Goal: Task Accomplishment & Management: Manage account settings

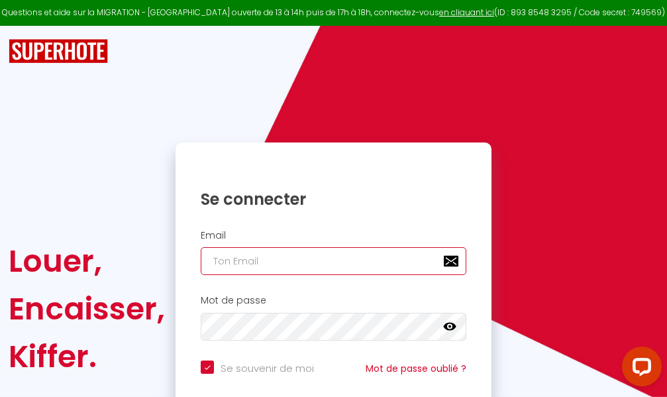
click at [343, 262] on input "email" at bounding box center [334, 261] width 266 height 28
type input "m"
checkbox input "true"
type input "ma"
checkbox input "true"
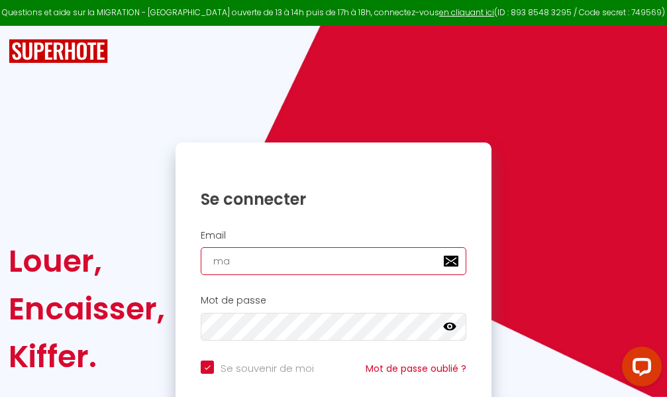
type input "mar"
checkbox input "true"
type input "marc"
checkbox input "true"
type input "marcd"
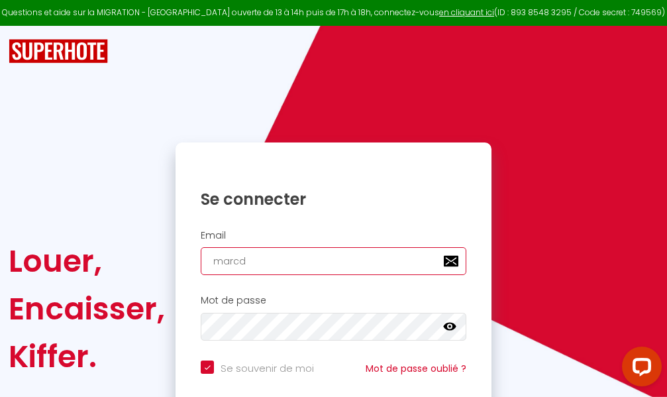
checkbox input "true"
type input "marcdp"
checkbox input "true"
type input "marcdpo"
checkbox input "true"
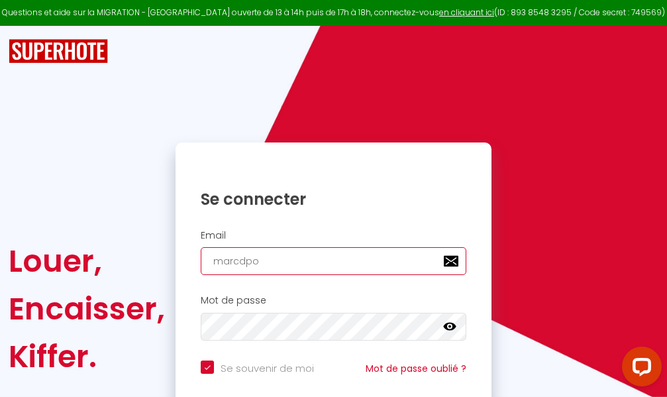
type input "marcdpoz"
checkbox input "true"
type input "marcdpoz."
checkbox input "true"
type input "marcdpoz.l"
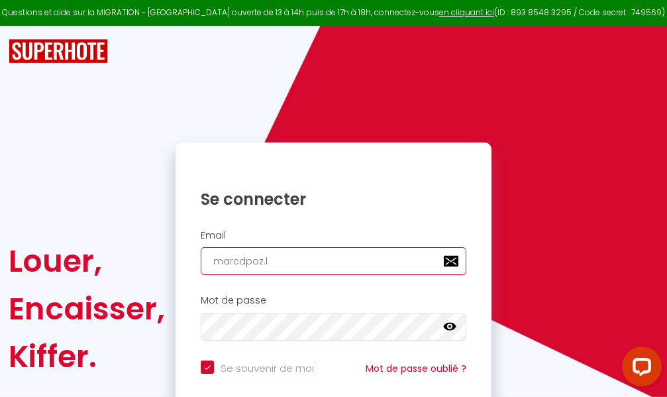
checkbox input "true"
type input "marcdpoz.lo"
checkbox input "true"
type input "marcdpoz.loc"
checkbox input "true"
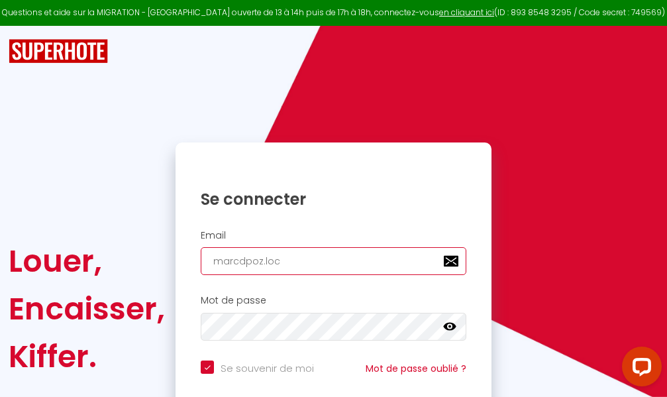
type input "marcdpoz.loca"
checkbox input "true"
type input "marcdpoz.locat"
checkbox input "true"
type input "marcdpoz.locati"
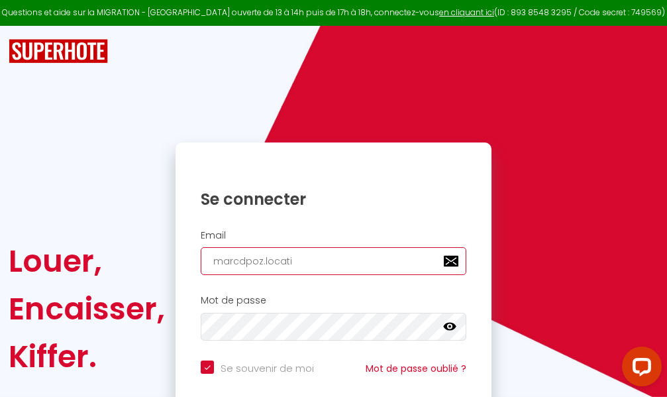
checkbox input "true"
type input "marcdpoz.locatio"
checkbox input "true"
type input "marcdpoz.location"
checkbox input "true"
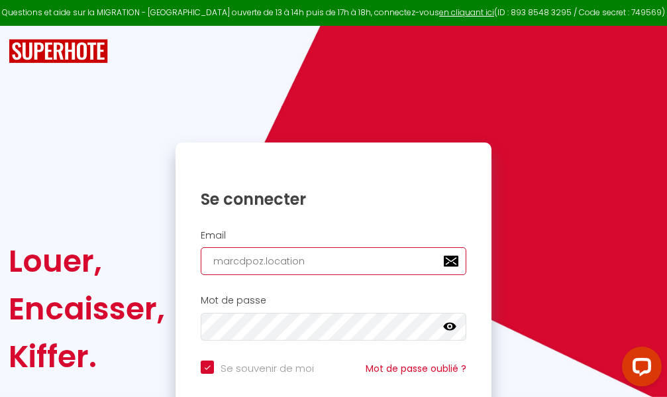
type input "marcdpoz.location@"
checkbox input "true"
type input "marcdpoz.location@g"
checkbox input "true"
type input "marcdpoz.location@gm"
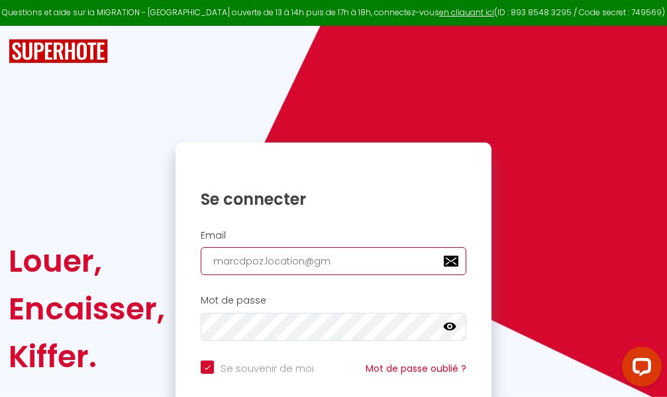
checkbox input "true"
type input "marcdpoz.location@gma"
checkbox input "true"
type input "marcdpoz.location@gmai"
checkbox input "true"
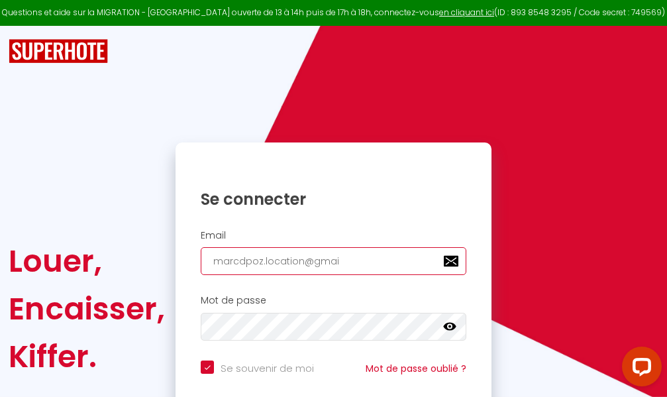
type input "[EMAIL_ADDRESS]"
checkbox input "true"
type input "[EMAIL_ADDRESS]."
checkbox input "true"
type input "marcdpoz.location@gmail.c"
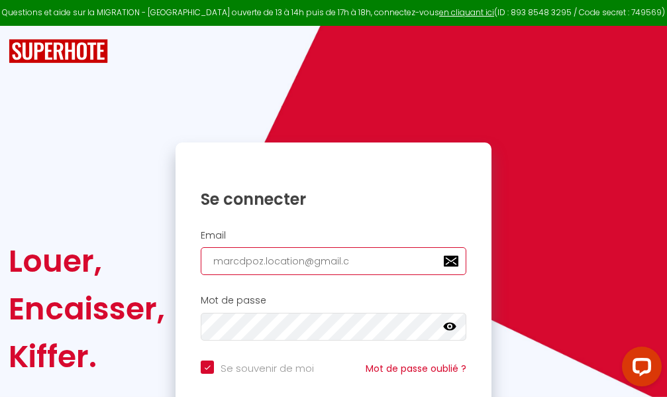
checkbox input "true"
type input "[EMAIL_ADDRESS][DOMAIN_NAME]"
checkbox input "true"
type input "[EMAIL_ADDRESS][DOMAIN_NAME]"
checkbox input "true"
